Goal: Transaction & Acquisition: Purchase product/service

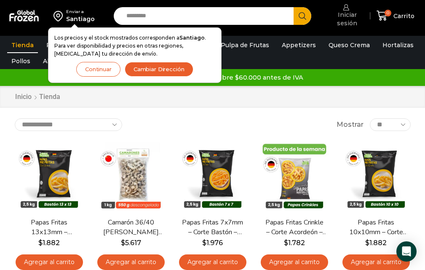
click at [351, 27] on span "Iniciar sesión" at bounding box center [346, 19] width 40 height 17
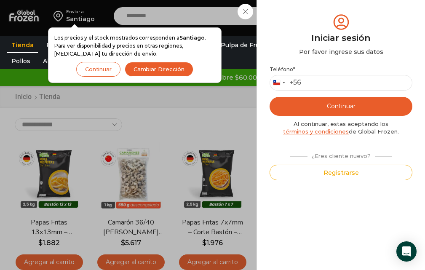
click at [109, 71] on button "Continuar" at bounding box center [98, 69] width 44 height 15
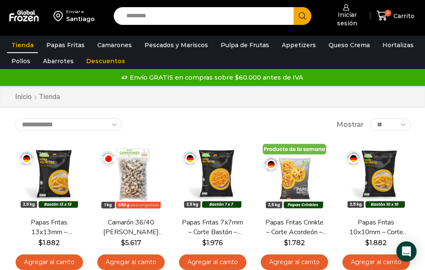
click at [333, 85] on div "[GEOGRAPHIC_DATA] +56 +56 [GEOGRAPHIC_DATA] +54 [GEOGRAPHIC_DATA] +56" at bounding box center [404, 83] width 143 height 16
click at [353, 25] on span "Iniciar sesión" at bounding box center [346, 19] width 40 height 17
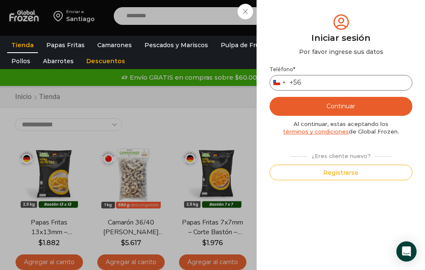
click at [316, 85] on input "Teléfono *" at bounding box center [341, 83] width 143 height 16
type input "*********"
click at [337, 107] on button "Continuar" at bounding box center [341, 106] width 143 height 19
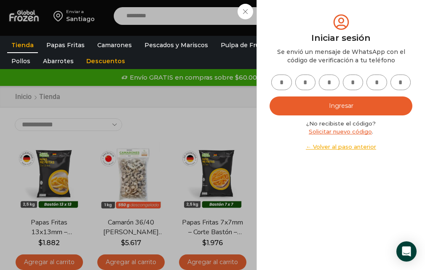
click at [289, 80] on input "text" at bounding box center [281, 83] width 21 height 16
type input "*"
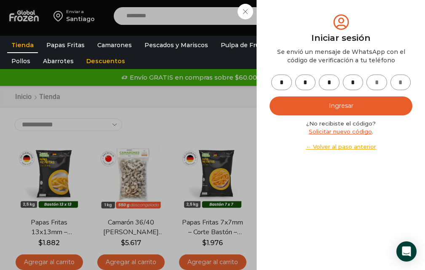
type input "*"
click at [337, 104] on button "Ingresar" at bounding box center [341, 105] width 143 height 19
click at [345, 110] on button "Ingresar" at bounding box center [341, 105] width 143 height 19
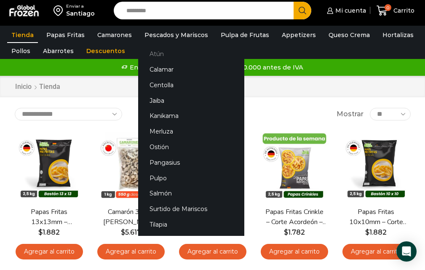
click at [157, 59] on link "Atún" at bounding box center [191, 54] width 106 height 16
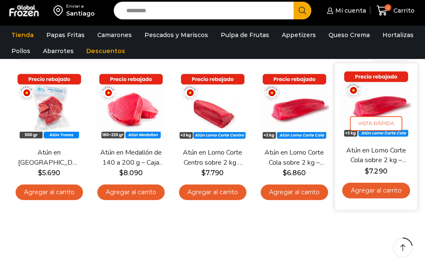
drag, startPoint x: 428, startPoint y: 83, endPoint x: 407, endPoint y: 119, distance: 41.3
click at [422, 115] on html "WordPress WooCommerce Themes Enviar a Santiago Search input Search Mi cuenta $" at bounding box center [212, 224] width 425 height 577
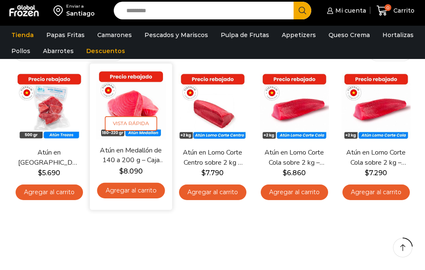
scroll to position [70, 0]
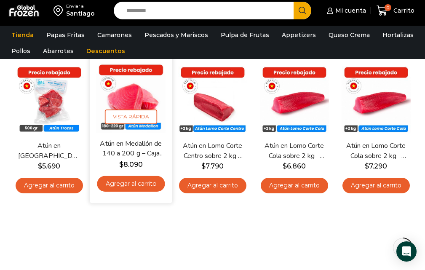
click at [132, 151] on link "Atún en Medallón de 140 a 200 g – Caja 5 kg" at bounding box center [130, 149] width 63 height 20
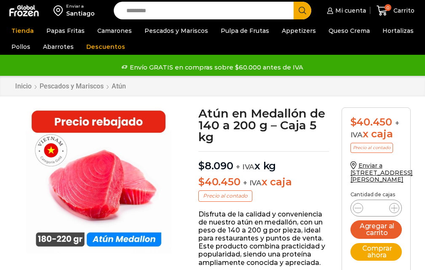
scroll to position [68, 0]
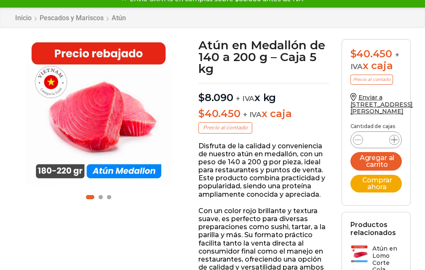
click at [394, 142] on form "$ 40.450 + IVA x caja Precio al contado Enviar a Av pedro fontova 6714 Cantidad…" at bounding box center [376, 122] width 69 height 166
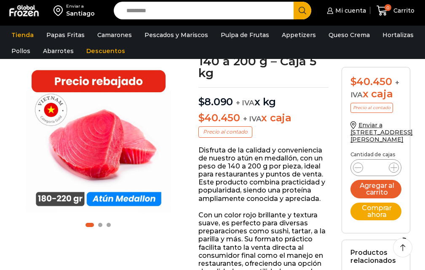
scroll to position [0, 0]
click at [393, 168] on icon at bounding box center [393, 167] width 7 height 7
type input "*"
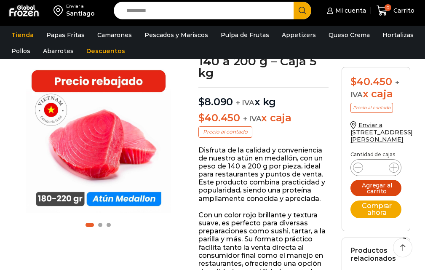
click at [383, 191] on button "Agregar al carrito" at bounding box center [375, 188] width 51 height 16
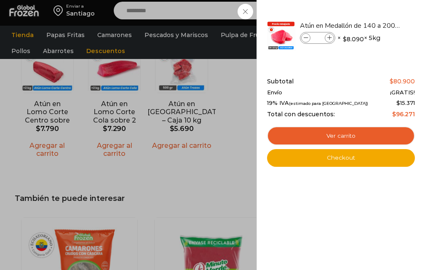
scroll to position [853, 0]
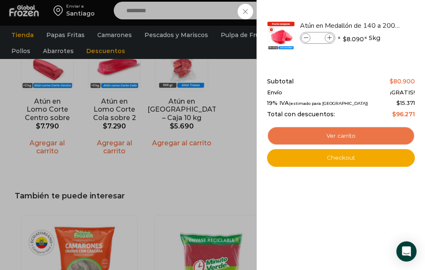
click at [349, 137] on link "Ver carrito" at bounding box center [341, 135] width 148 height 19
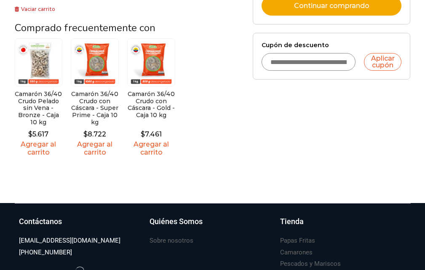
scroll to position [187, 0]
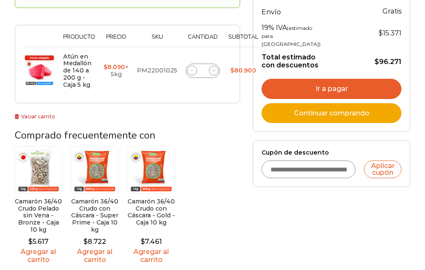
click at [326, 99] on link "Ir a pagar" at bounding box center [332, 89] width 140 height 20
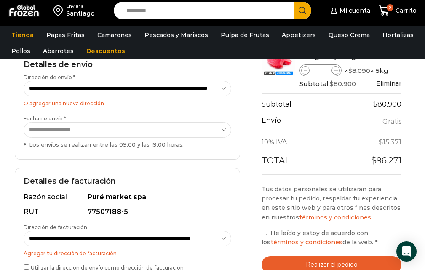
scroll to position [160, 0]
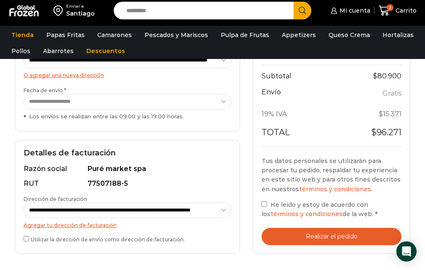
click at [325, 237] on button "Realizar el pedido" at bounding box center [332, 236] width 140 height 17
